Goal: Understand process/instructions: Learn how to perform a task or action

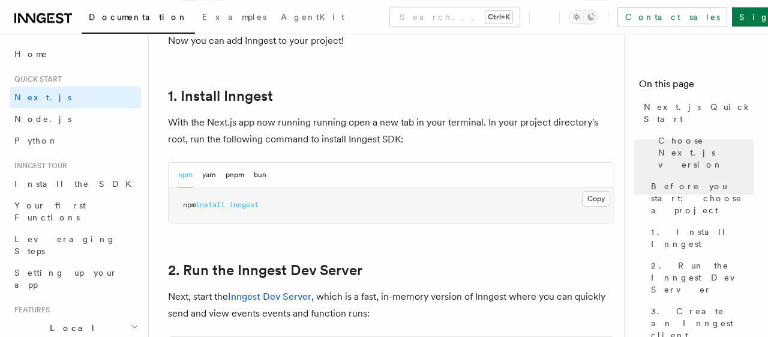
scroll to position [686, 0]
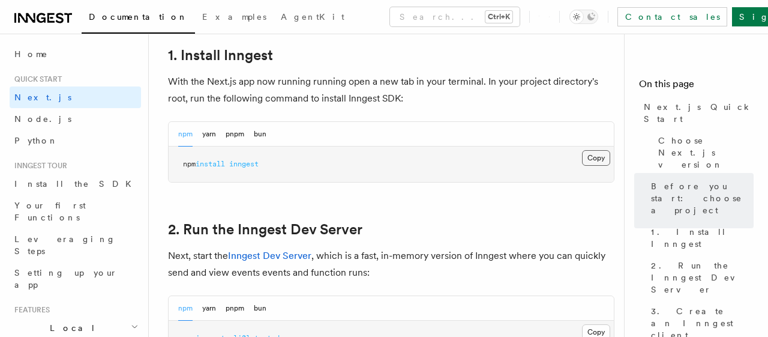
click at [592, 160] on button "Copy Copied" at bounding box center [596, 158] width 28 height 16
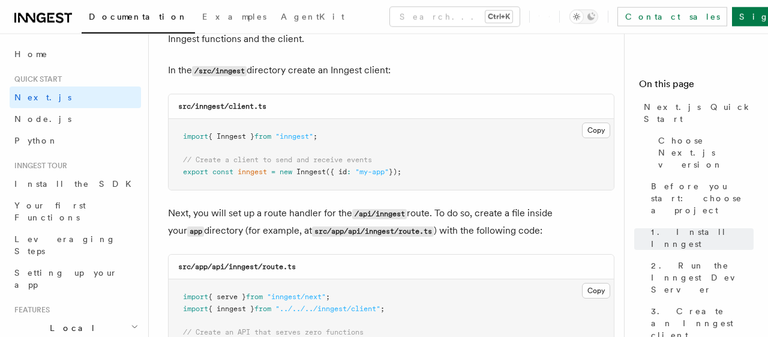
scroll to position [1498, 0]
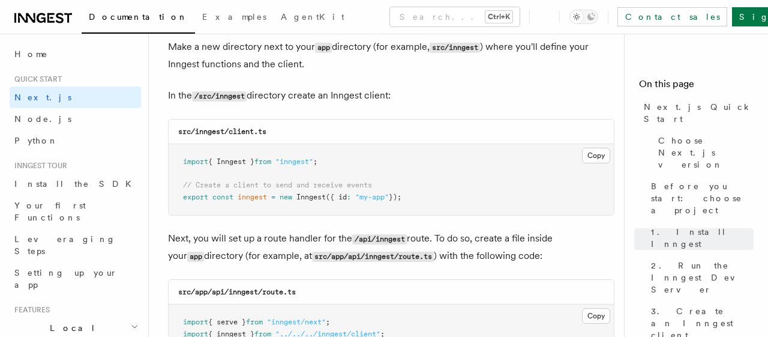
click at [206, 129] on code "src/inngest/client.ts" at bounding box center [222, 131] width 88 height 8
copy code "inngest"
click at [597, 155] on button "Copy Copied" at bounding box center [596, 156] width 28 height 16
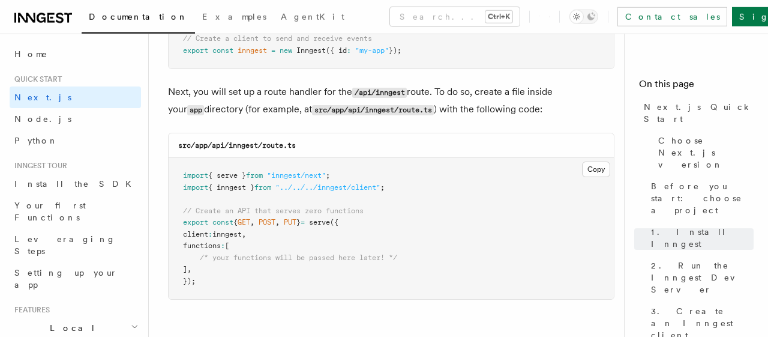
scroll to position [1685, 0]
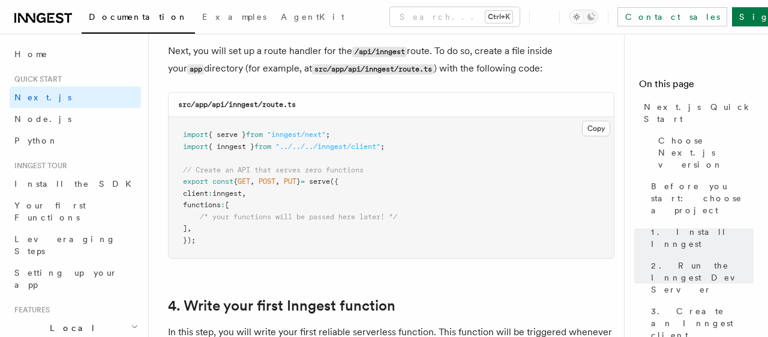
click at [243, 104] on code "src/app/api/inngest/route.ts" at bounding box center [237, 104] width 118 height 8
copy code "inngest"
click at [594, 128] on button "Copy Copied" at bounding box center [596, 129] width 28 height 16
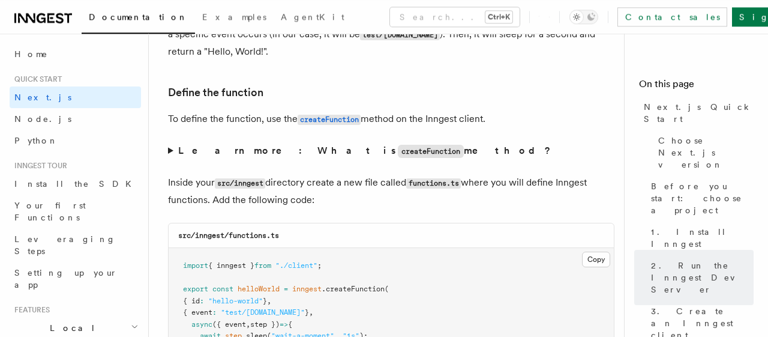
scroll to position [2059, 0]
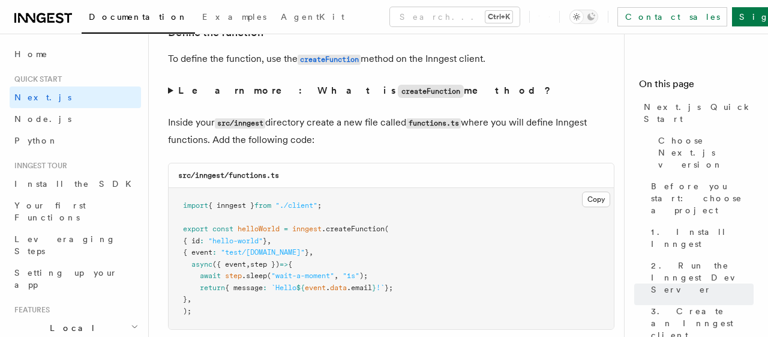
click at [242, 170] on div "src/inngest/functions.ts" at bounding box center [391, 175] width 445 height 25
copy code "functions"
click at [593, 200] on button "Copy Copied" at bounding box center [596, 199] width 28 height 16
